Goal: Find specific page/section: Find specific page/section

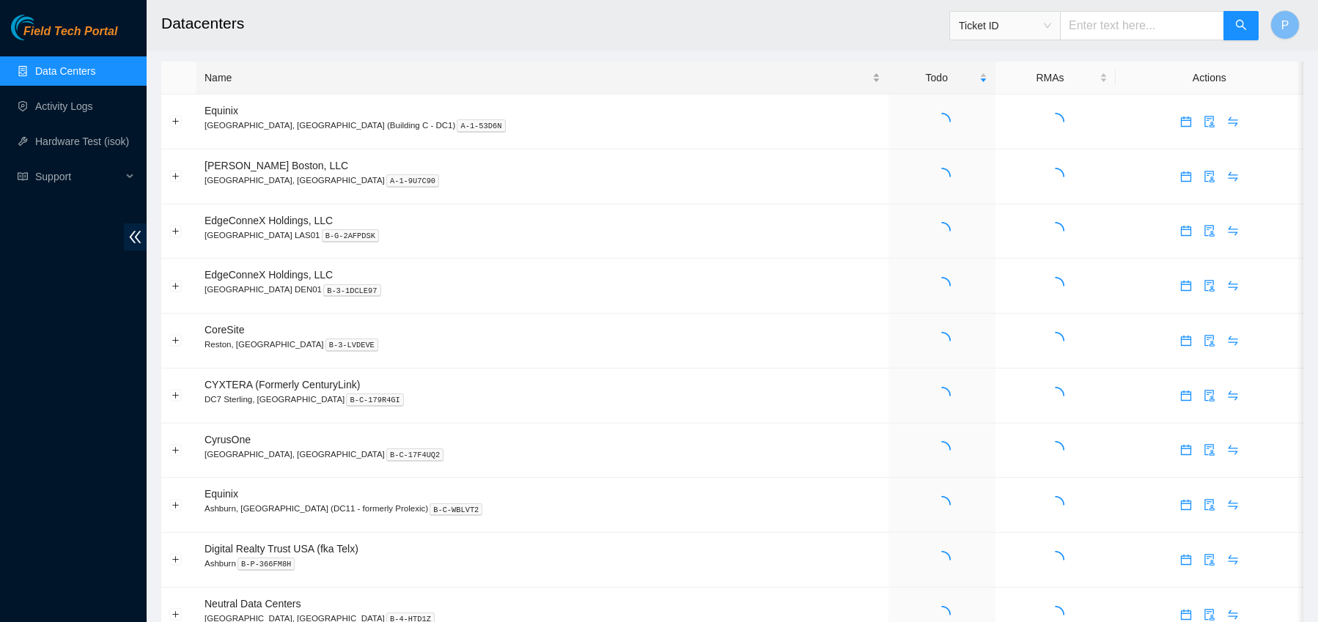
click at [352, 79] on div "Name" at bounding box center [543, 78] width 676 height 16
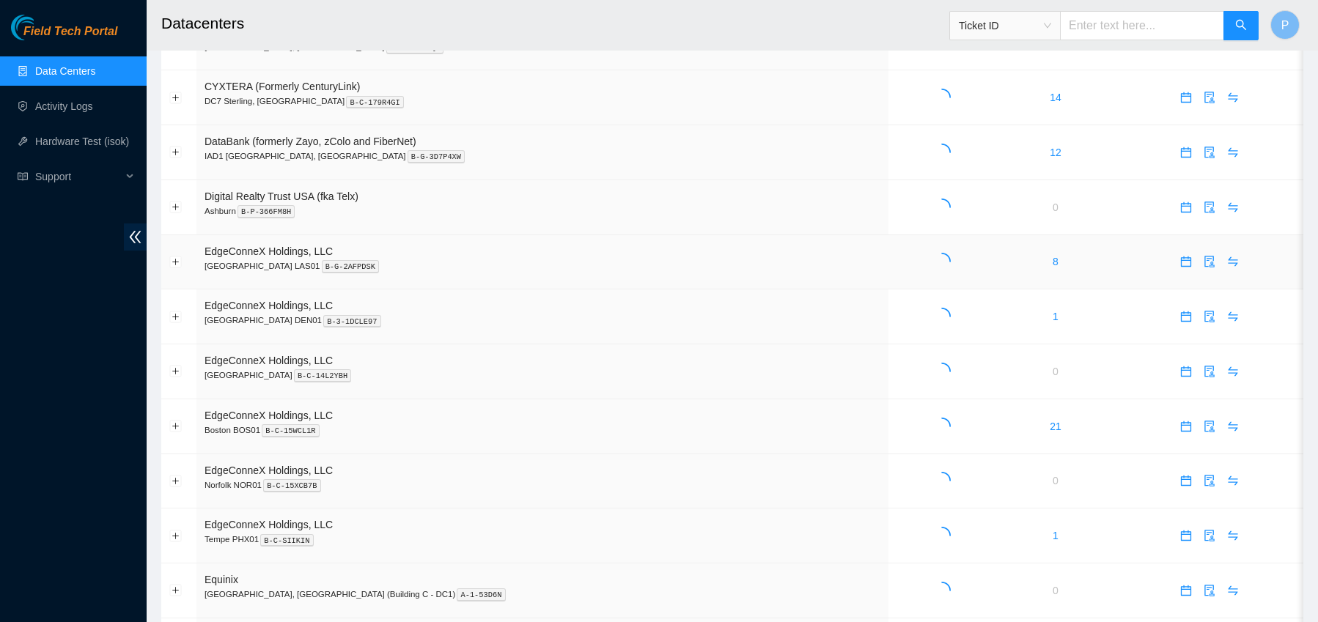
scroll to position [414, 0]
click at [936, 425] on link "47" at bounding box center [942, 425] width 12 height 12
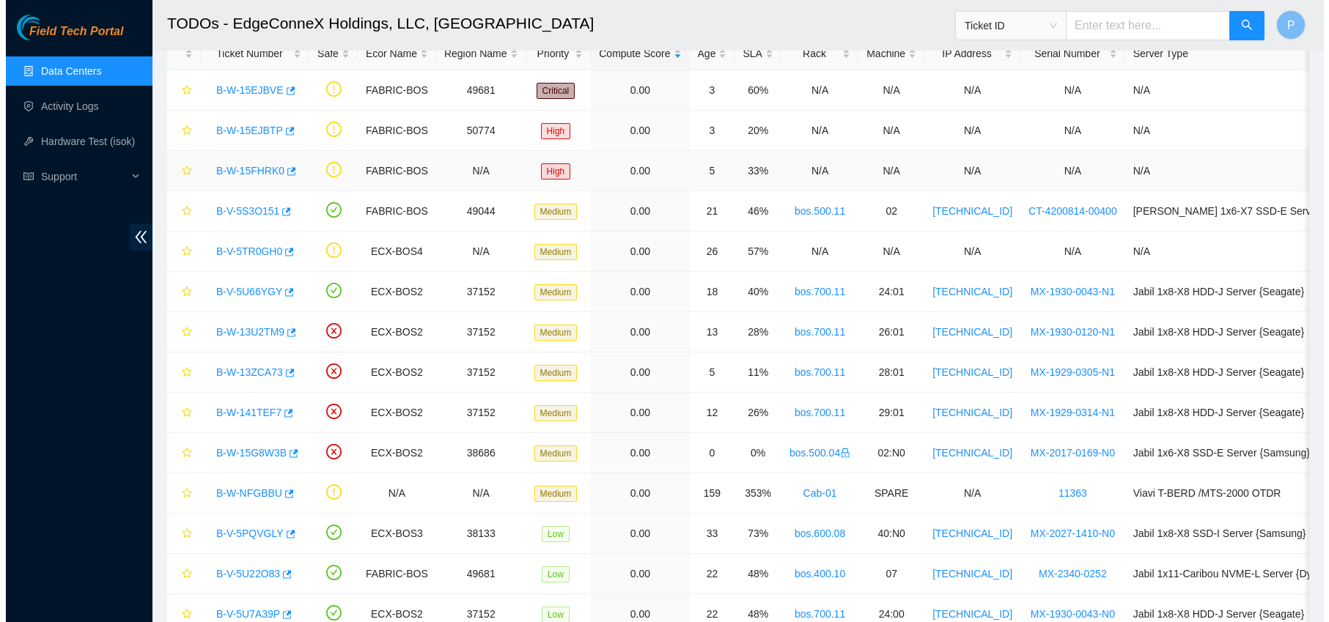
scroll to position [89, 0]
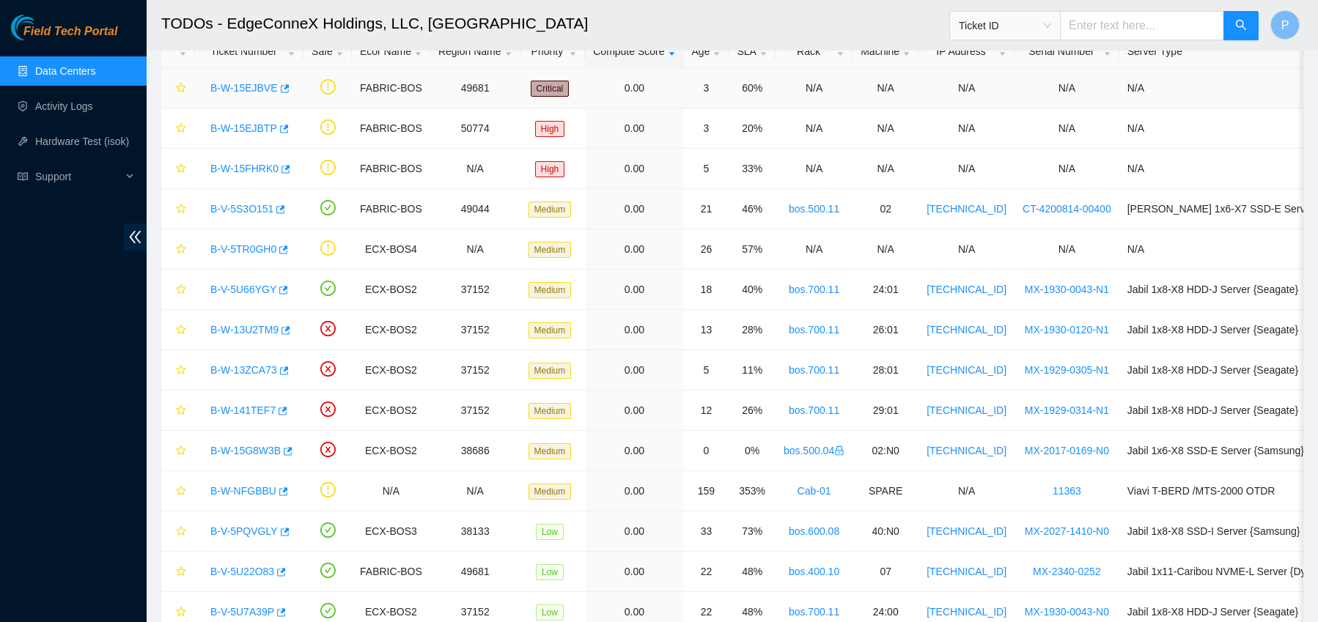
click at [246, 90] on link "B-W-15EJBVE" at bounding box center [243, 88] width 67 height 12
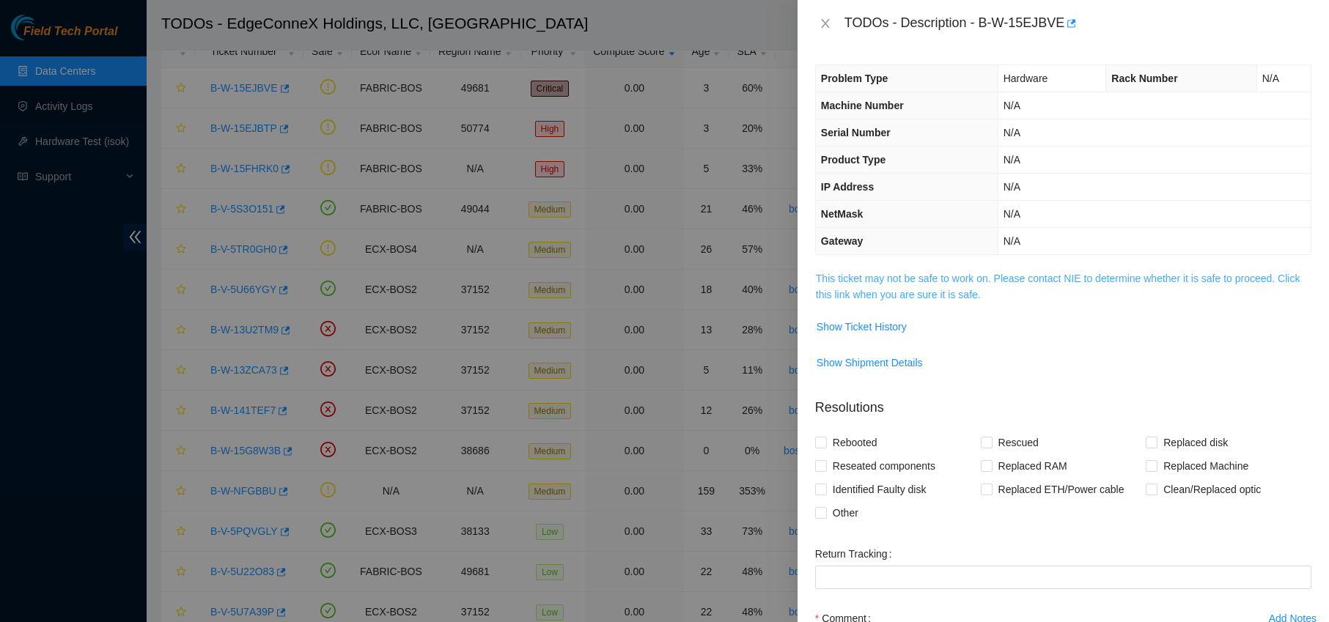
click at [962, 276] on link "This ticket may not be safe to work on. Please contact NIE to determine whether…" at bounding box center [1058, 287] width 485 height 28
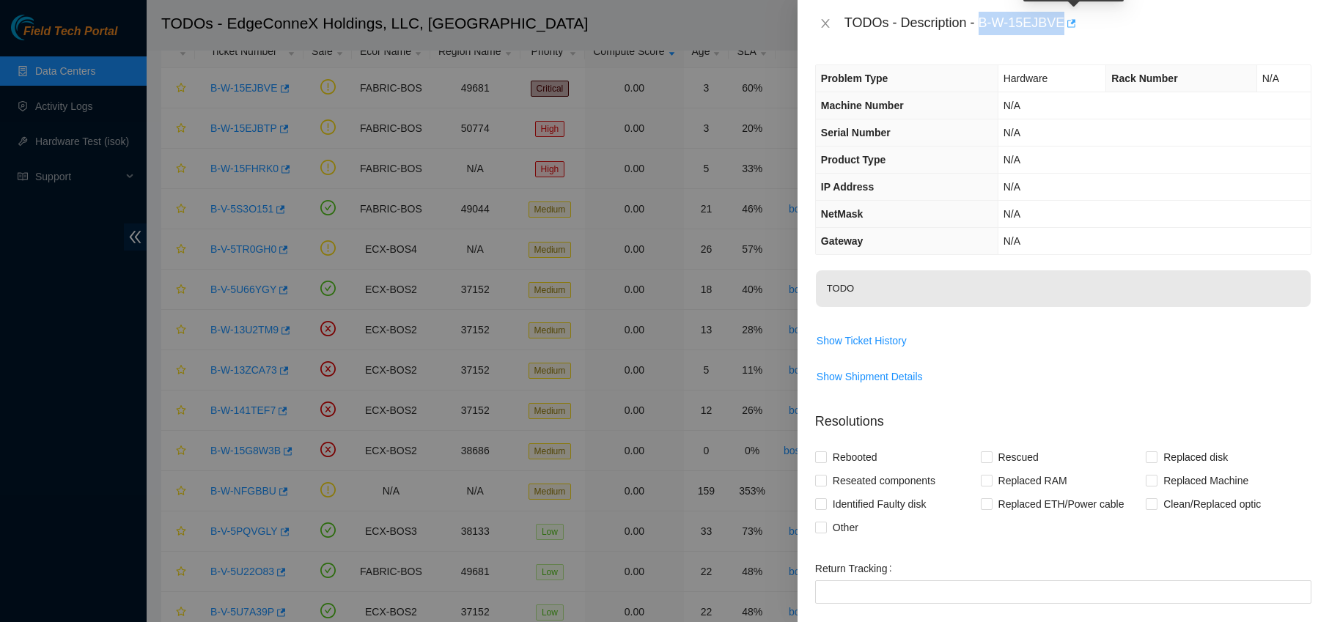
drag, startPoint x: 998, startPoint y: 21, endPoint x: 1069, endPoint y: 20, distance: 71.1
click at [1069, 20] on div "TODOs - Description - B-W-15EJBVE" at bounding box center [1077, 23] width 467 height 23
copy div "B-W-15EJBVE"
